Goal: Task Accomplishment & Management: Manage account settings

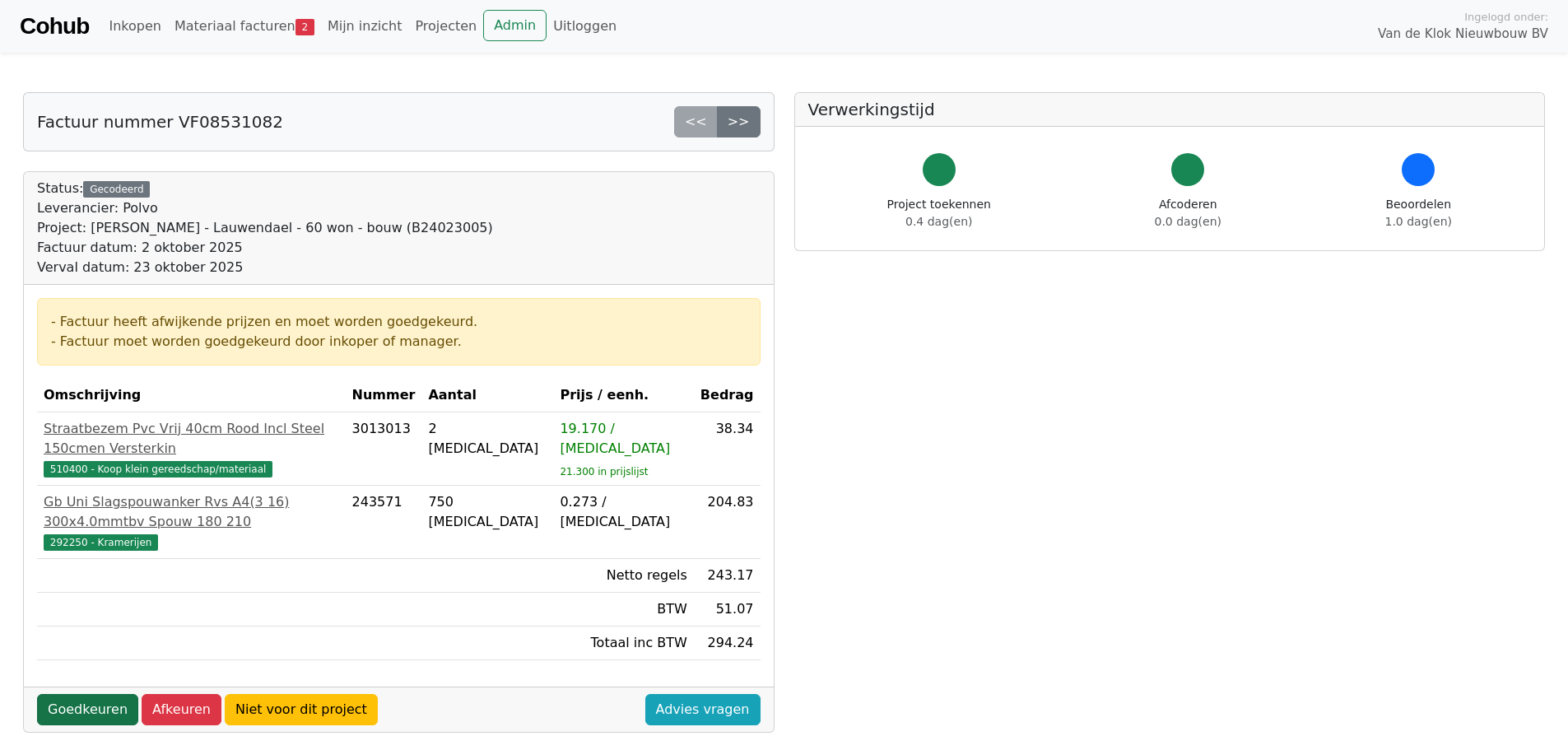
click at [57, 694] on link "Goedkeuren" at bounding box center [87, 710] width 101 height 31
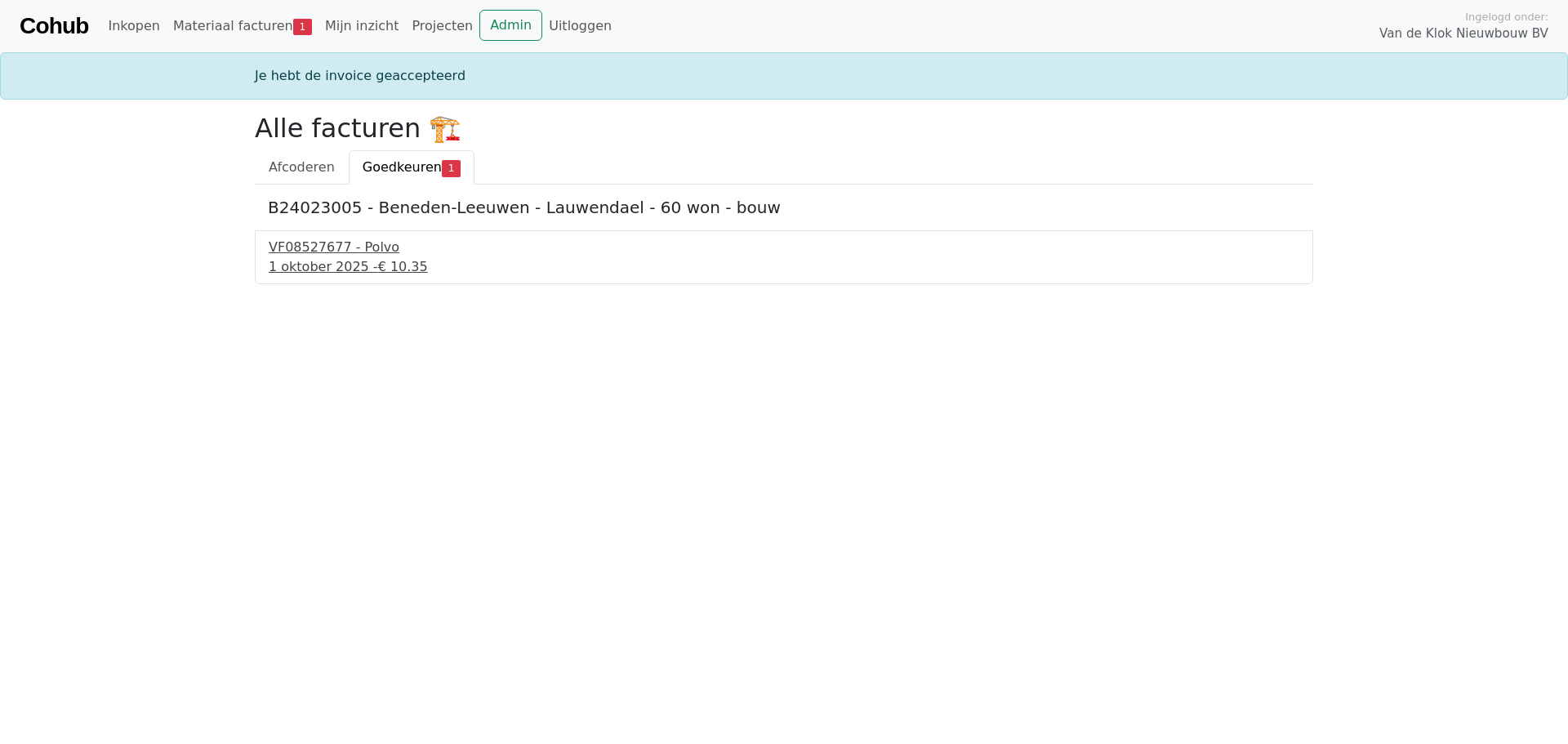
click at [364, 259] on div "1 oktober 2025 - € 10.35" at bounding box center [784, 267] width 1030 height 20
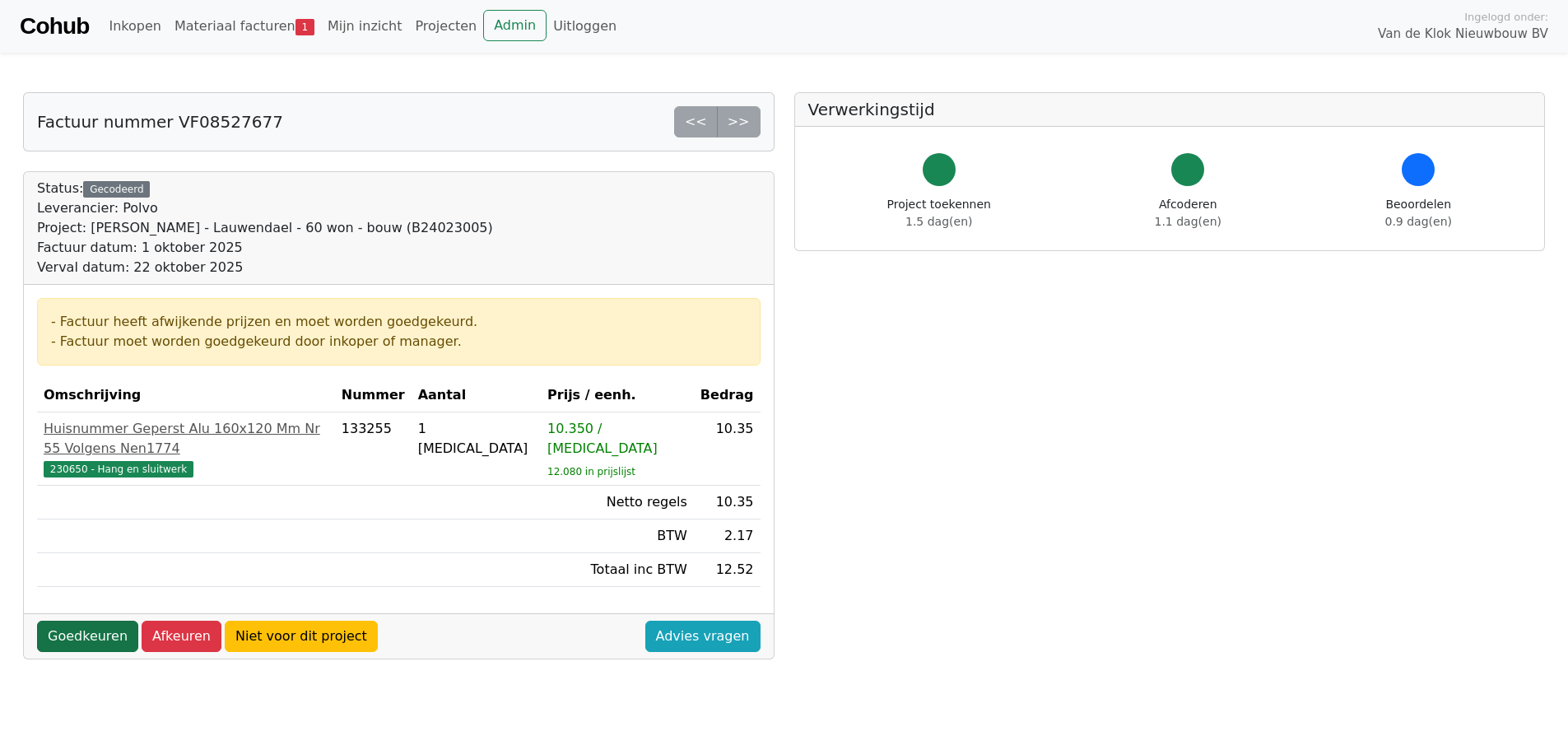
click at [72, 621] on link "Goedkeuren" at bounding box center [87, 636] width 101 height 31
